Goal: Task Accomplishment & Management: Use online tool/utility

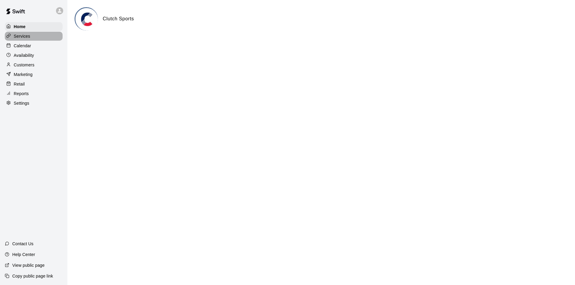
click at [20, 36] on p "Services" at bounding box center [22, 36] width 16 height 6
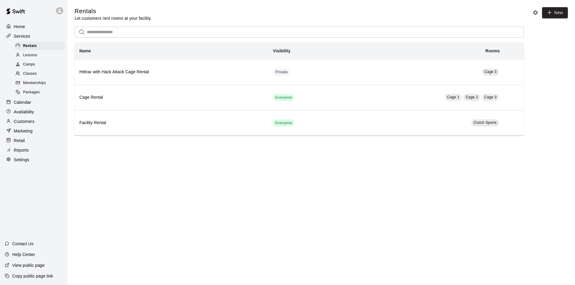
click at [26, 65] on span "Camps" at bounding box center [29, 65] width 12 height 6
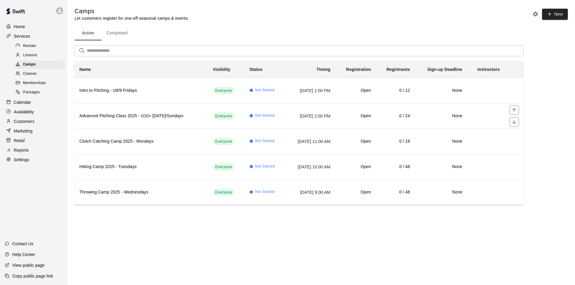
click at [122, 117] on h6 "Advanced Pitching Class 2025 - U10+ [DATE]/Sundays" at bounding box center [141, 116] width 124 height 7
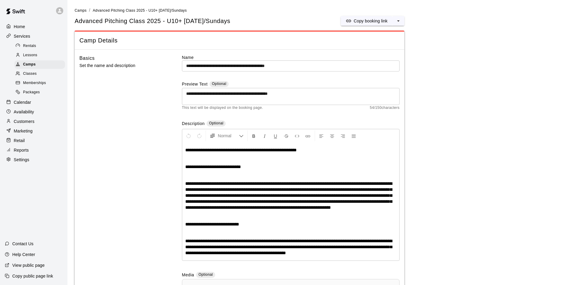
click at [383, 20] on p "Copy booking link" at bounding box center [370, 21] width 34 height 6
click at [361, 22] on p "Copy booking link" at bounding box center [370, 21] width 34 height 6
click at [27, 66] on span "Camps" at bounding box center [29, 65] width 13 height 6
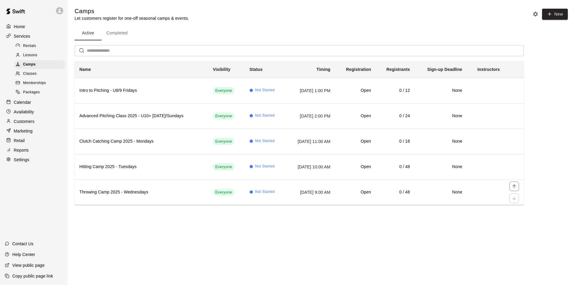
click at [120, 192] on h6 "Throwing Camp 2025 - Wednesdays" at bounding box center [141, 192] width 124 height 7
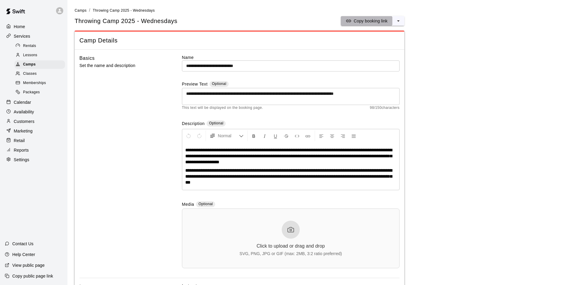
click at [368, 22] on p "Copy booking link" at bounding box center [370, 21] width 34 height 6
click at [28, 66] on span "Camps" at bounding box center [29, 65] width 13 height 6
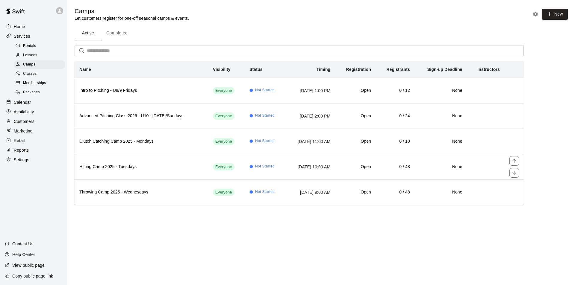
click at [102, 167] on h6 "Hitting Camp 2025 - Tuesdays" at bounding box center [141, 167] width 124 height 7
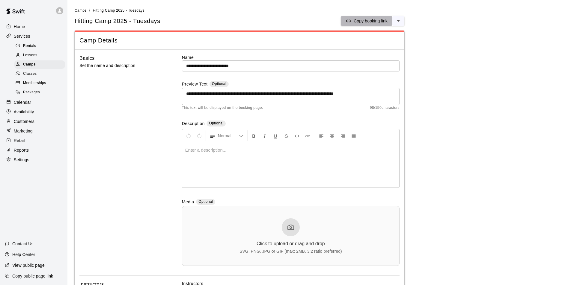
click at [364, 20] on p "Copy booking link" at bounding box center [370, 21] width 34 height 6
click at [30, 66] on span "Camps" at bounding box center [29, 65] width 13 height 6
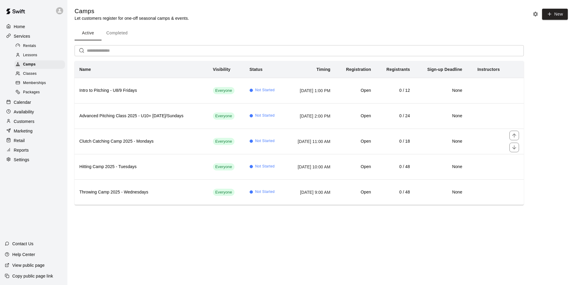
click at [114, 143] on h6 "Clutch Catching Camp 2025 - Mondays" at bounding box center [141, 141] width 124 height 7
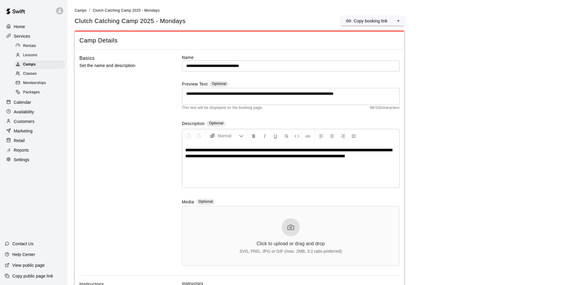
click at [362, 20] on p "Copy booking link" at bounding box center [370, 21] width 34 height 6
